Goal: Navigation & Orientation: Find specific page/section

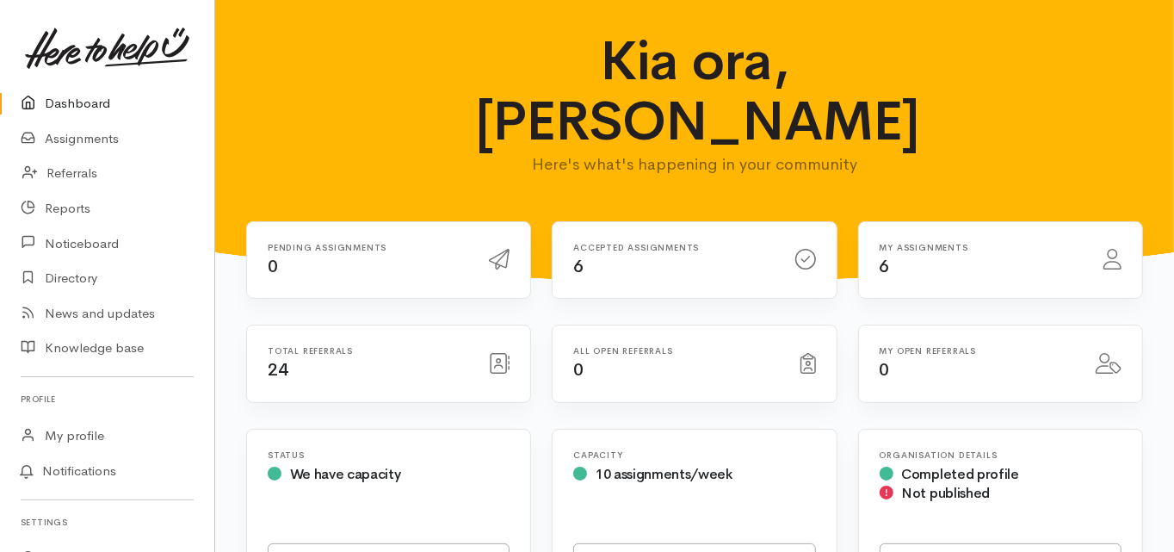
drag, startPoint x: 0, startPoint y: 0, endPoint x: 99, endPoint y: 100, distance: 140.6
click at [99, 100] on link "Dashboard" at bounding box center [107, 103] width 214 height 35
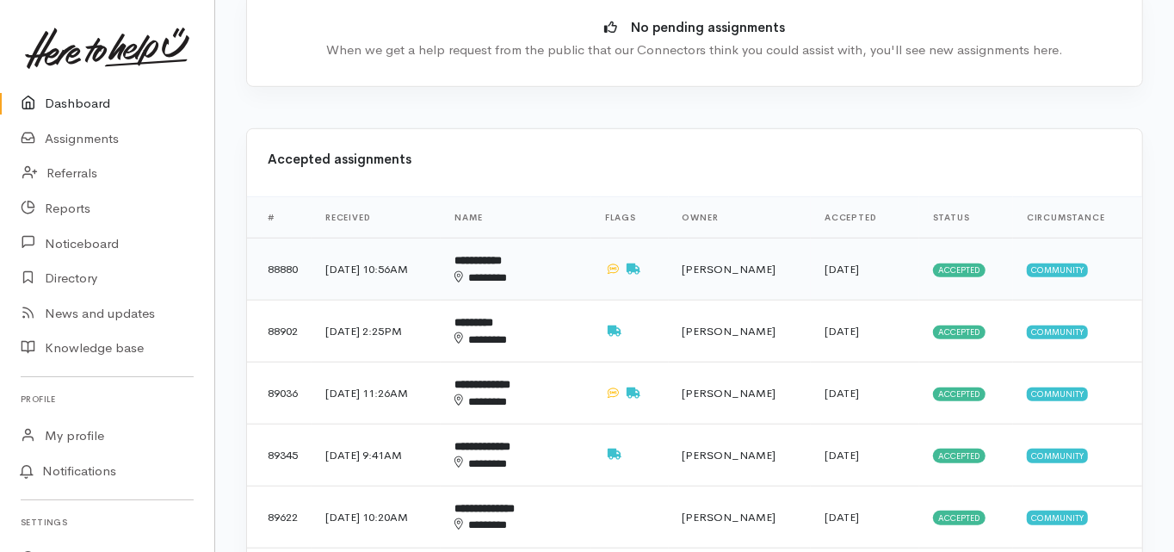
scroll to position [620, 0]
click at [502, 254] on b "**********" at bounding box center [478, 259] width 47 height 11
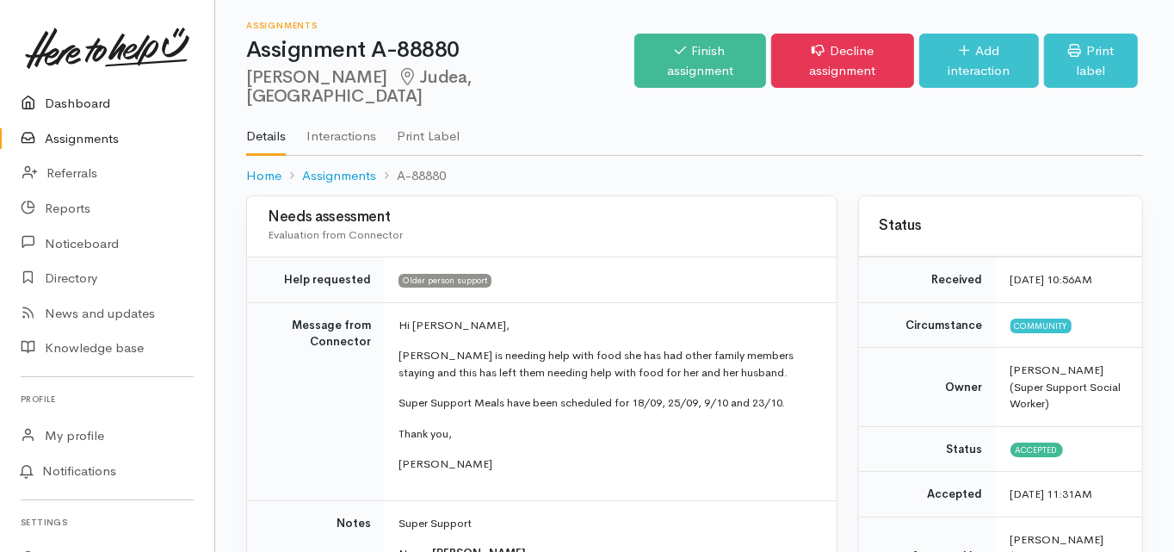
click at [75, 104] on link "Dashboard" at bounding box center [107, 103] width 214 height 35
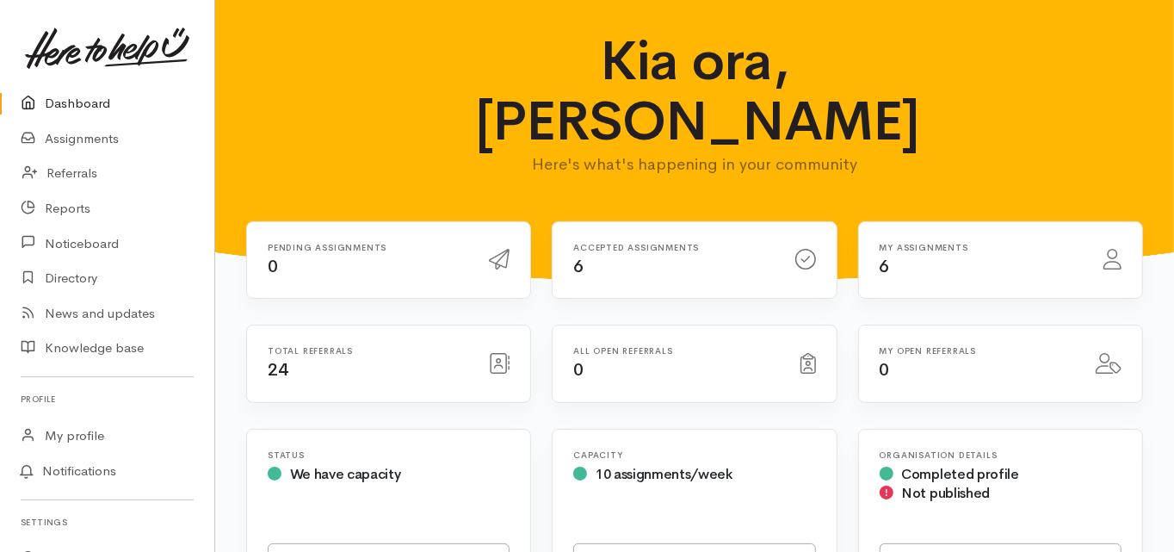
click at [72, 102] on link "Dashboard" at bounding box center [107, 103] width 214 height 35
